Goal: Information Seeking & Learning: Find specific fact

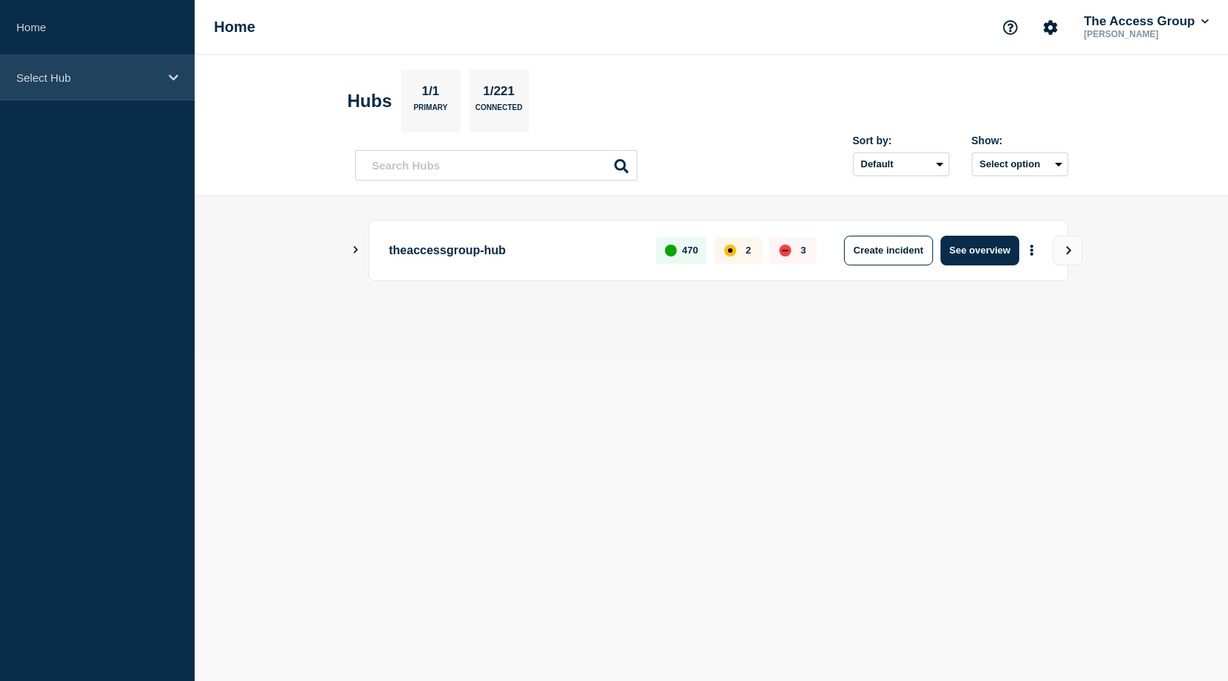
click at [102, 94] on div "Select Hub" at bounding box center [97, 77] width 195 height 45
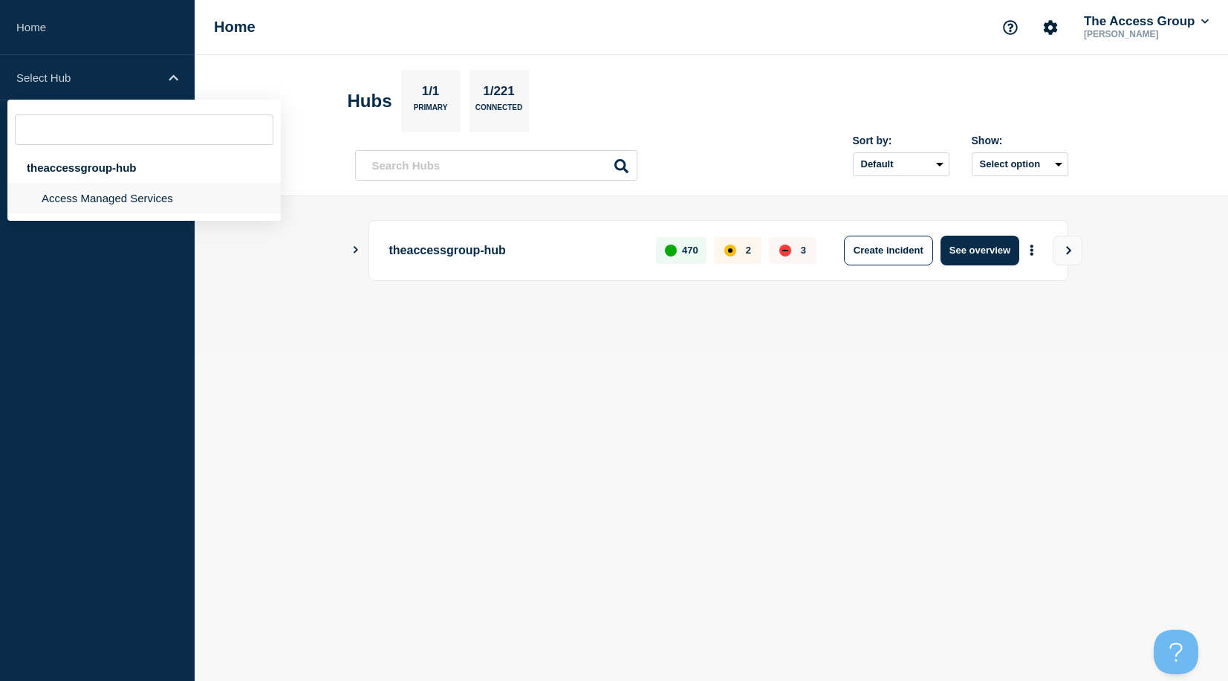
click at [62, 198] on li "Access Managed Services" at bounding box center [143, 198] width 273 height 30
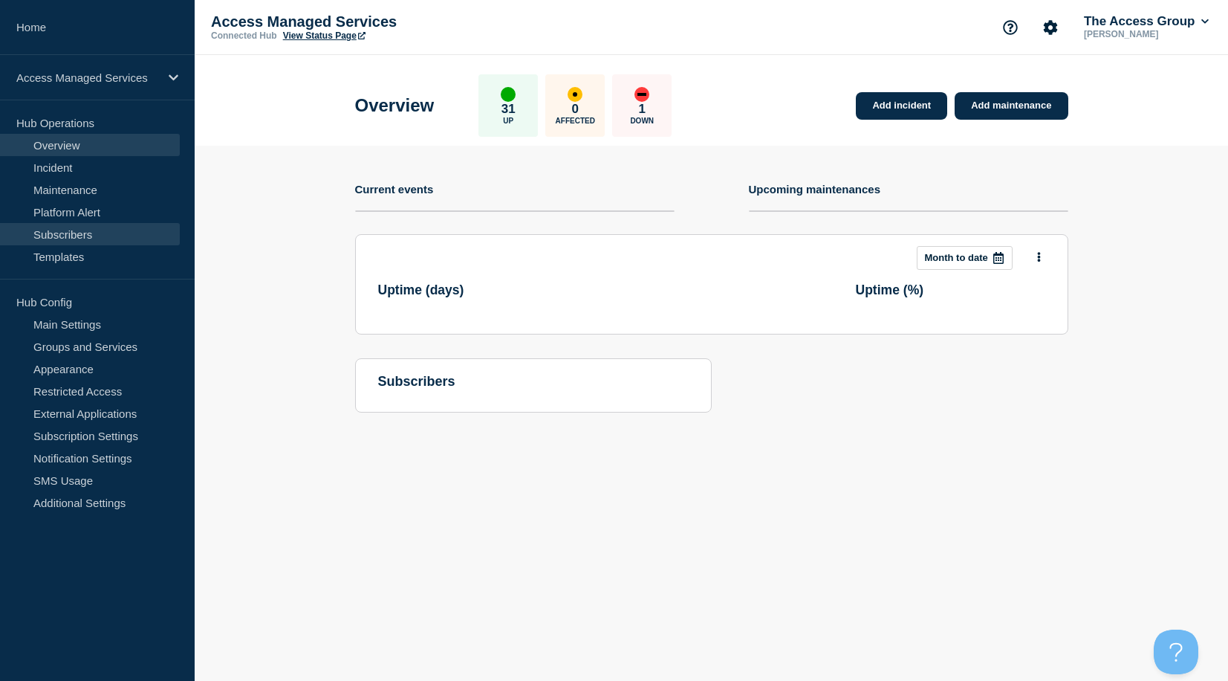
drag, startPoint x: 51, startPoint y: 235, endPoint x: 94, endPoint y: 239, distance: 43.3
click at [51, 235] on link "Subscribers" at bounding box center [90, 234] width 180 height 22
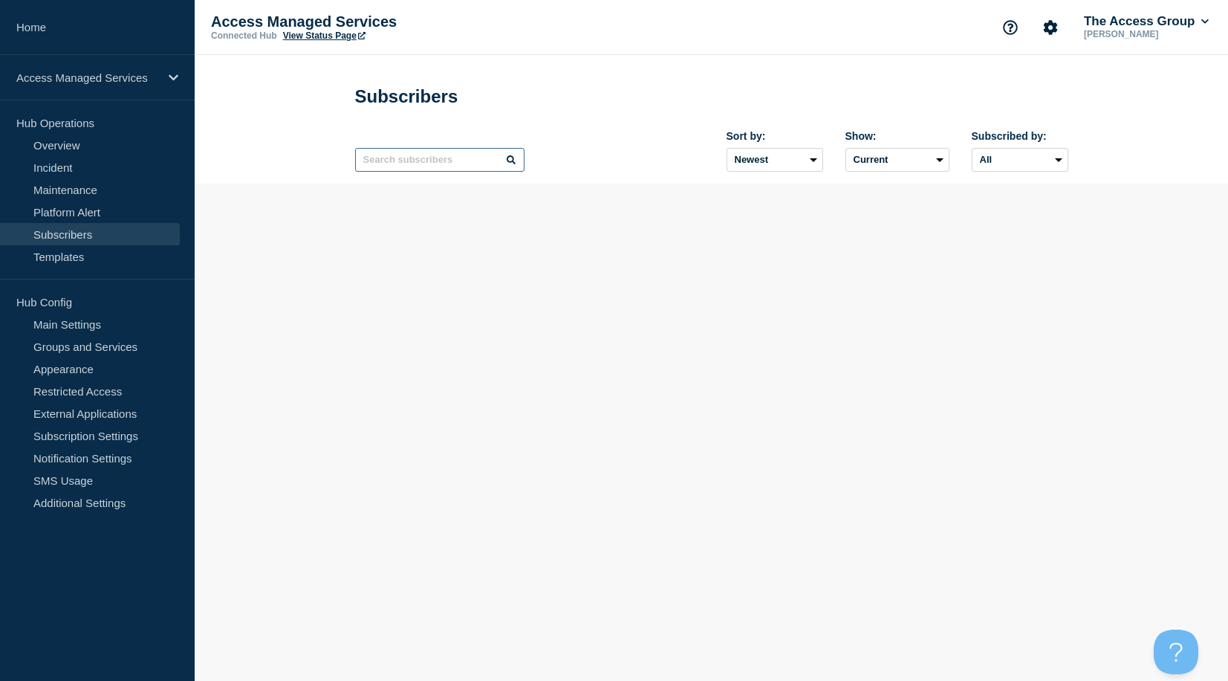
click at [373, 157] on input "text" at bounding box center [439, 160] width 169 height 24
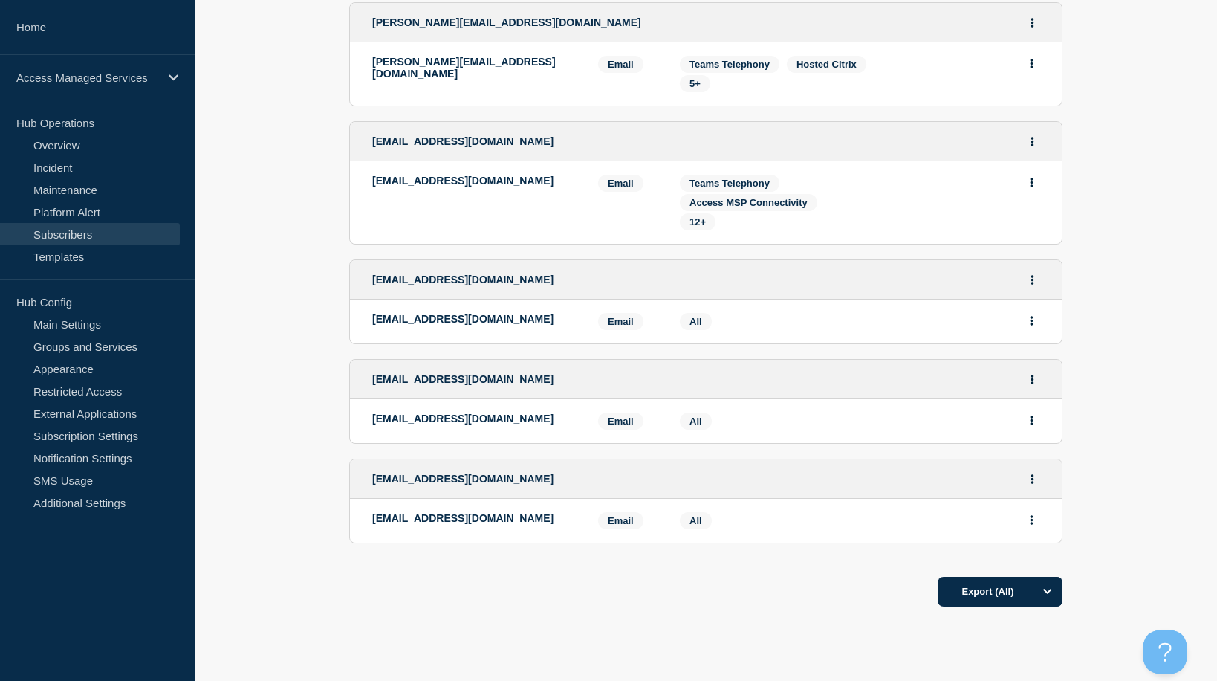
scroll to position [371, 0]
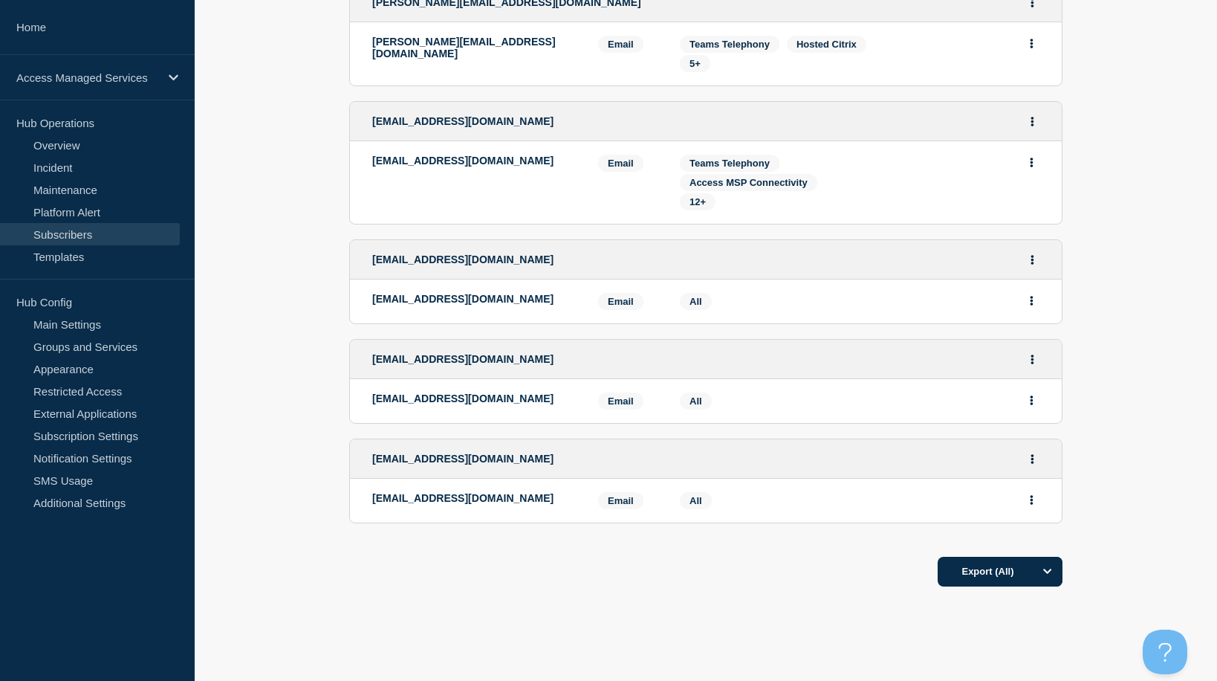
type input "wolf"
drag, startPoint x: 528, startPoint y: 162, endPoint x: 371, endPoint y: 162, distance: 157.5
click at [371, 162] on li "[EMAIL_ADDRESS][DOMAIN_NAME] Email Email: [PERSON_NAME][EMAIL_ADDRESS][DOMAIN_N…" at bounding box center [706, 182] width 712 height 82
copy p "[EMAIL_ADDRESS][DOMAIN_NAME]"
